Goal: Task Accomplishment & Management: Use online tool/utility

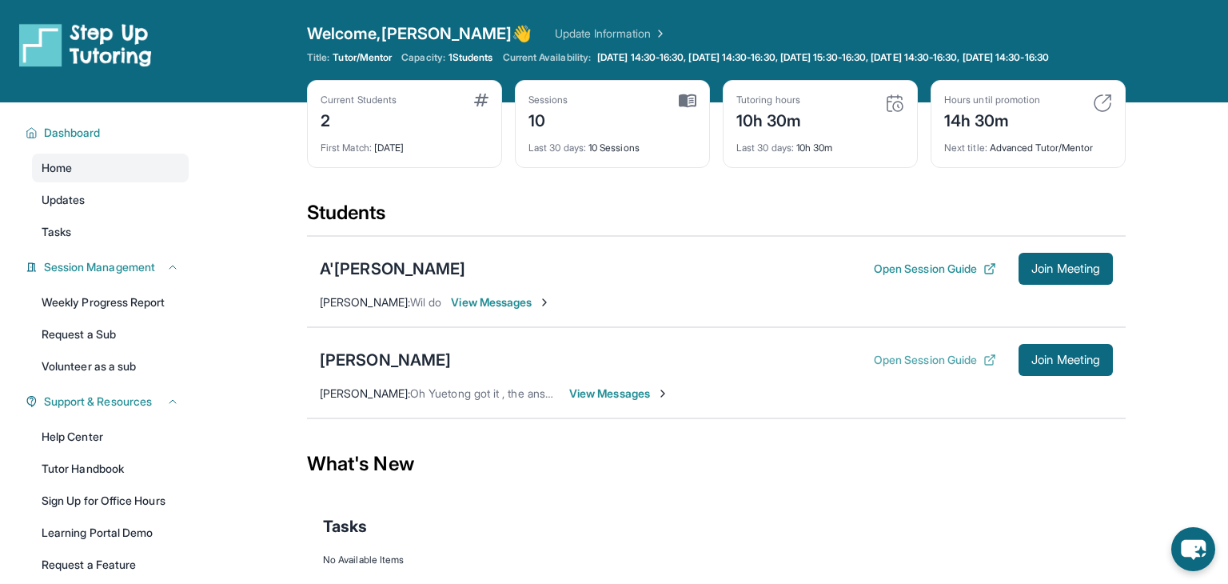
click at [903, 368] on button "Open Session Guide" at bounding box center [935, 360] width 122 height 16
click at [1042, 365] on span "Join Meeting" at bounding box center [1065, 360] width 69 height 10
click at [608, 401] on span "View Messages" at bounding box center [619, 393] width 100 height 16
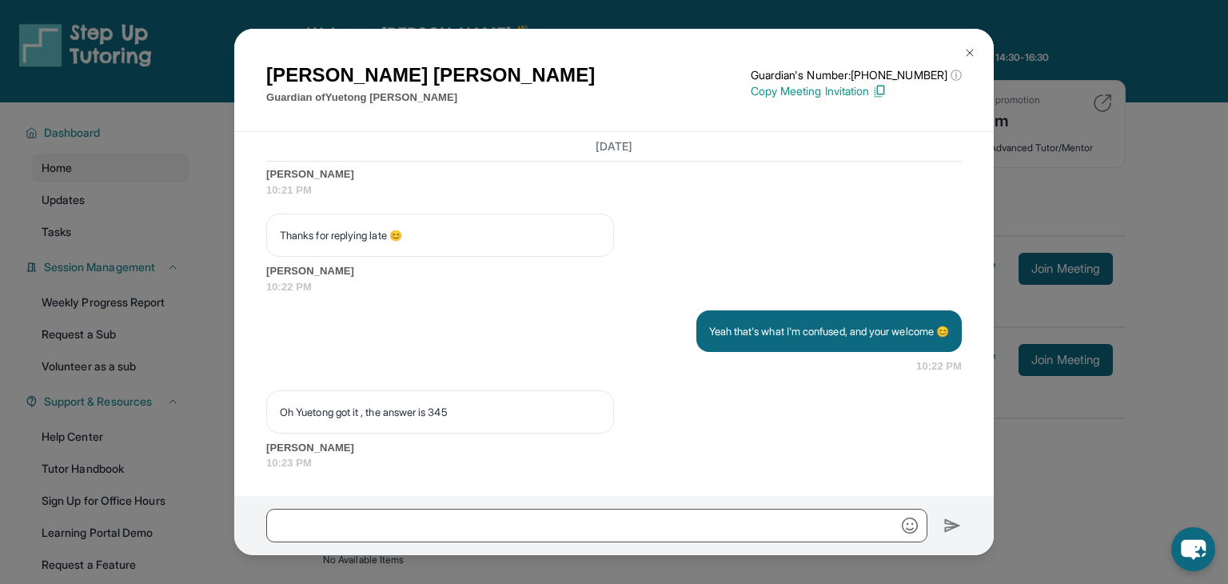
scroll to position [6710, 0]
click at [966, 46] on img at bounding box center [969, 52] width 13 height 13
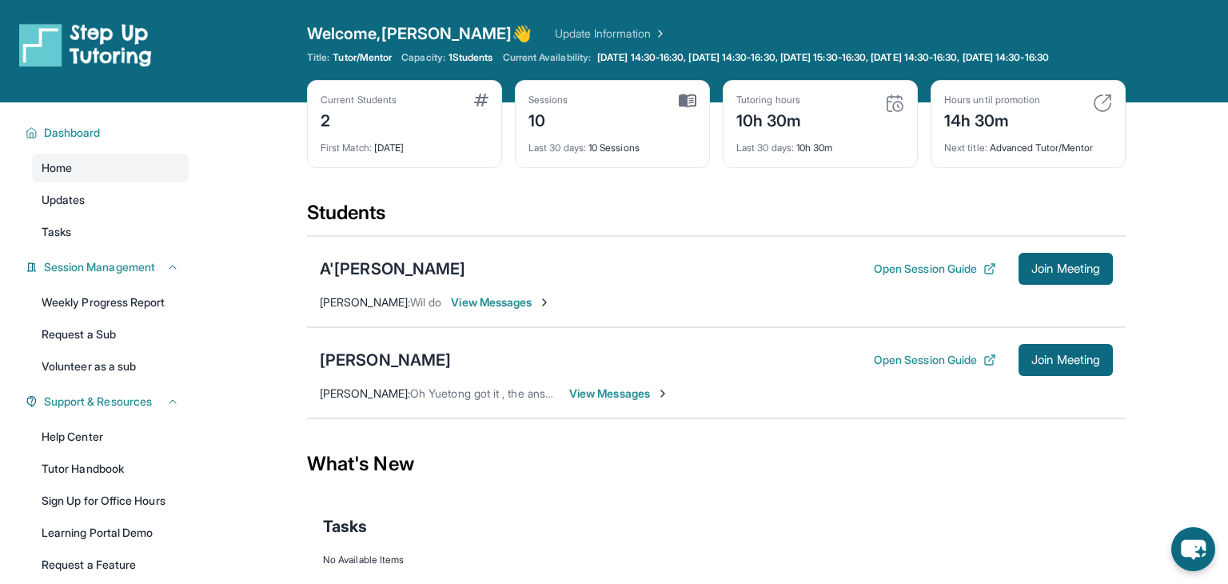
click at [465, 310] on span "View Messages" at bounding box center [501, 302] width 100 height 16
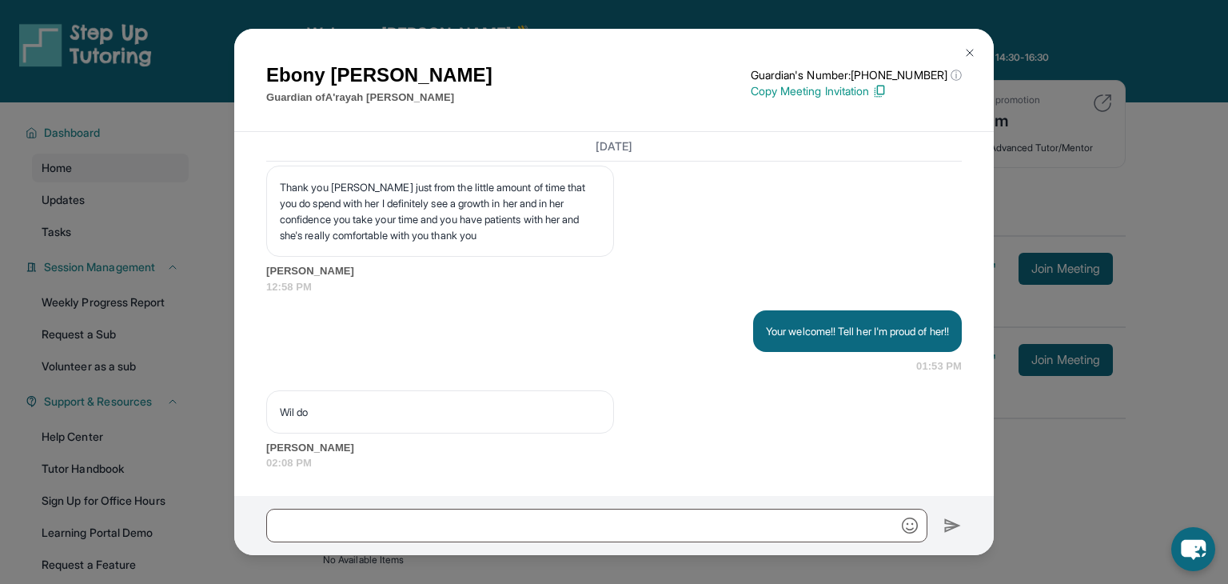
scroll to position [10926, 0]
click at [974, 53] on img at bounding box center [969, 52] width 13 height 13
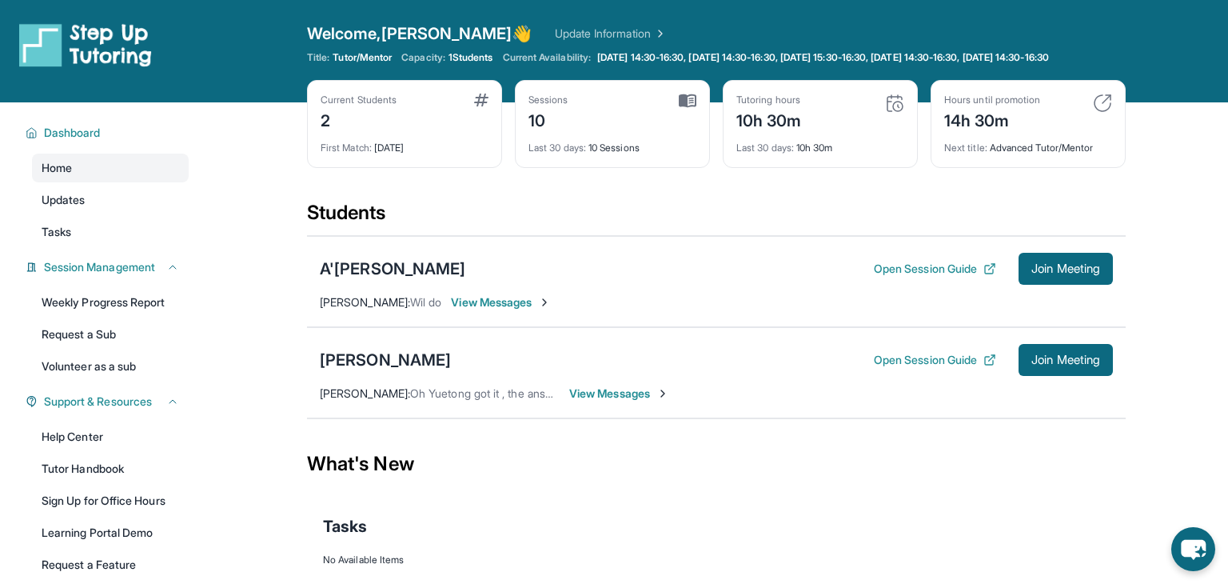
click at [916, 353] on div "Yuetong Wu Open Session Guide Join Meeting Yee Lee : Oh Yuetong got it , the an…" at bounding box center [716, 372] width 819 height 91
click at [915, 366] on button "Open Session Guide" at bounding box center [935, 360] width 122 height 16
